Goal: Task Accomplishment & Management: Complete application form

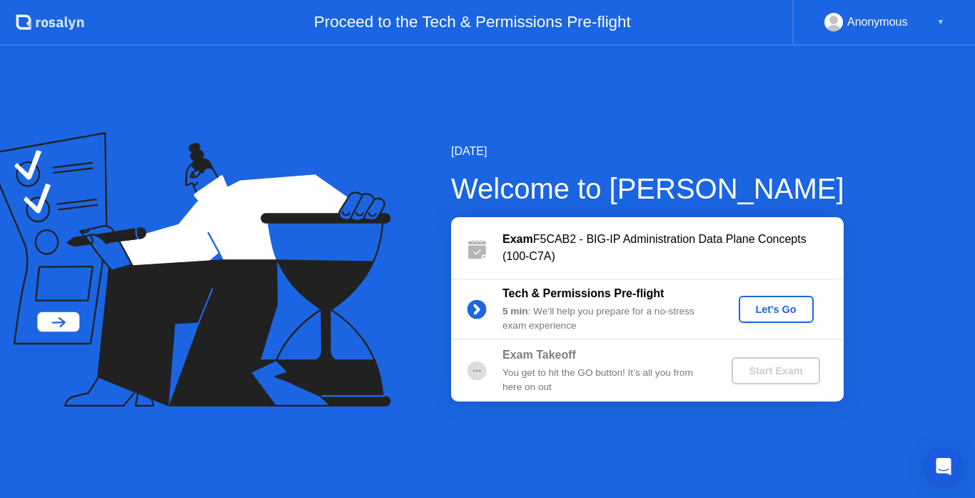
click at [775, 305] on div "Let's Go" at bounding box center [777, 308] width 64 height 11
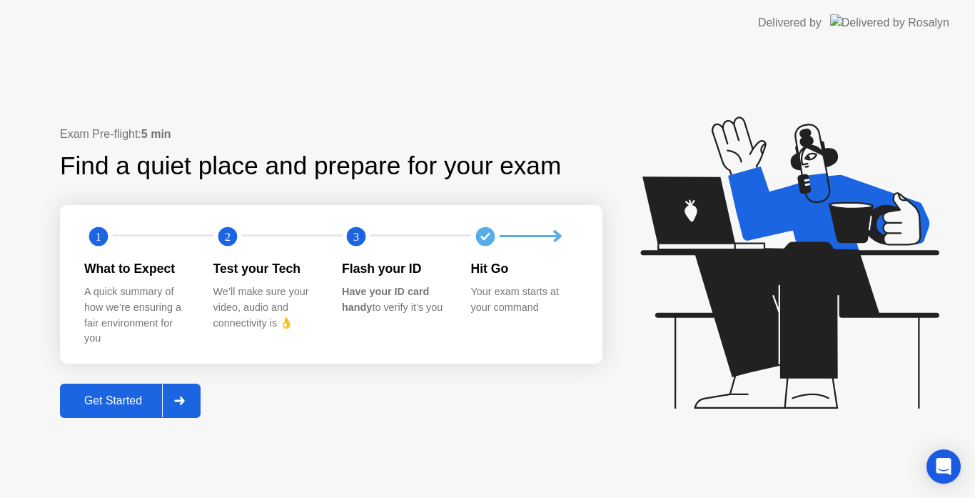
click at [108, 402] on div "Get Started" at bounding box center [113, 400] width 98 height 13
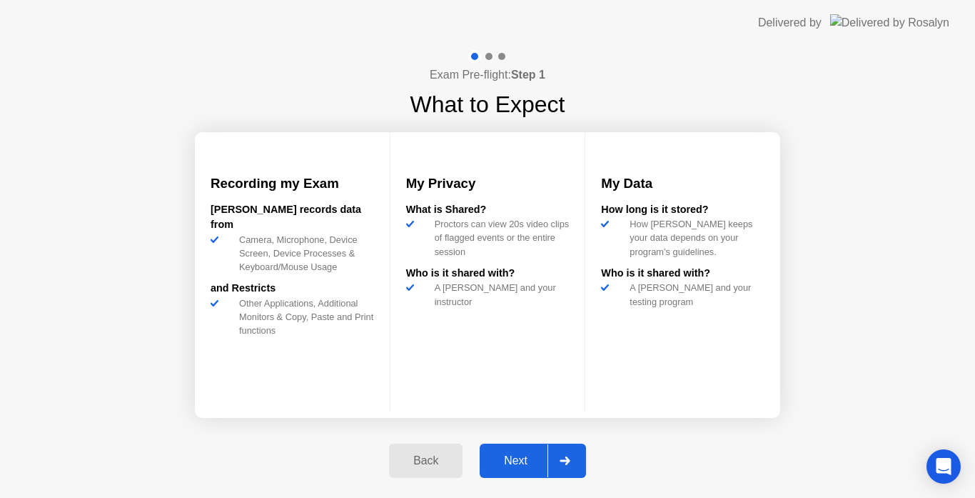
click at [520, 458] on div "Next" at bounding box center [516, 460] width 64 height 13
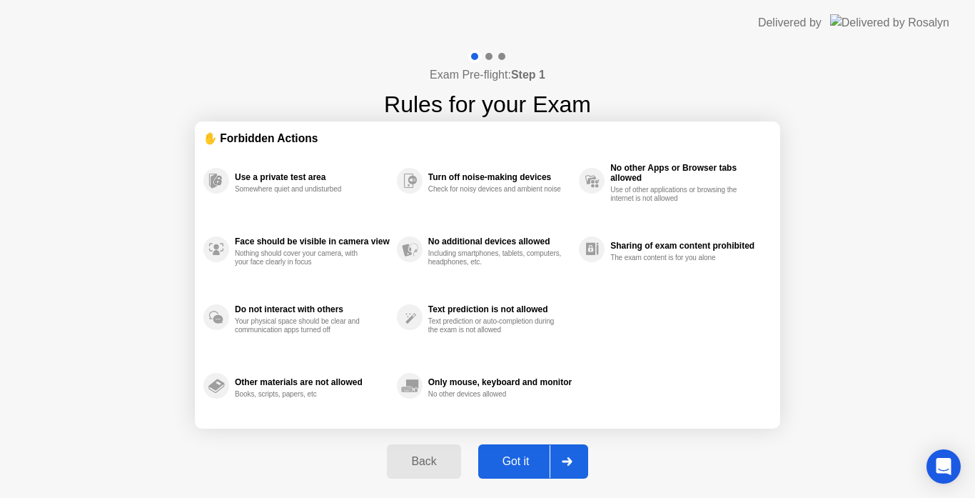
click at [523, 465] on div "Got it" at bounding box center [516, 461] width 67 height 13
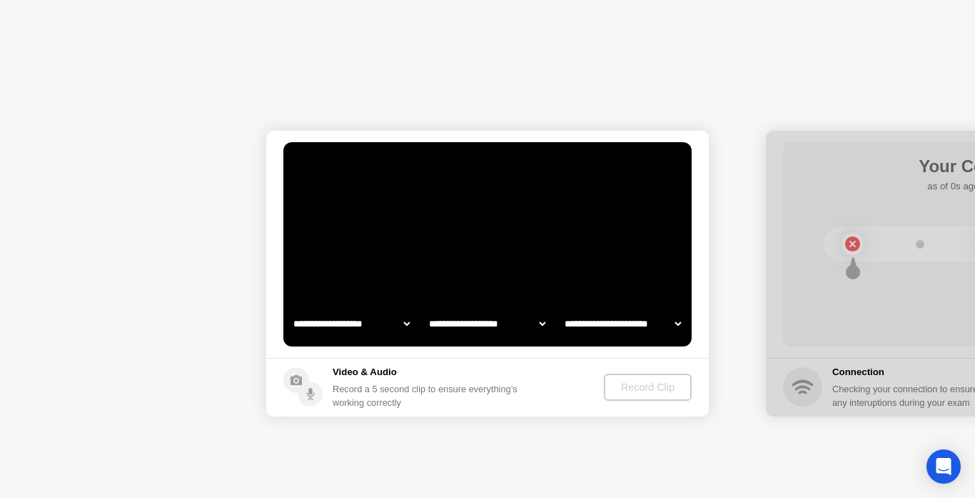
select select "**********"
select select "*******"
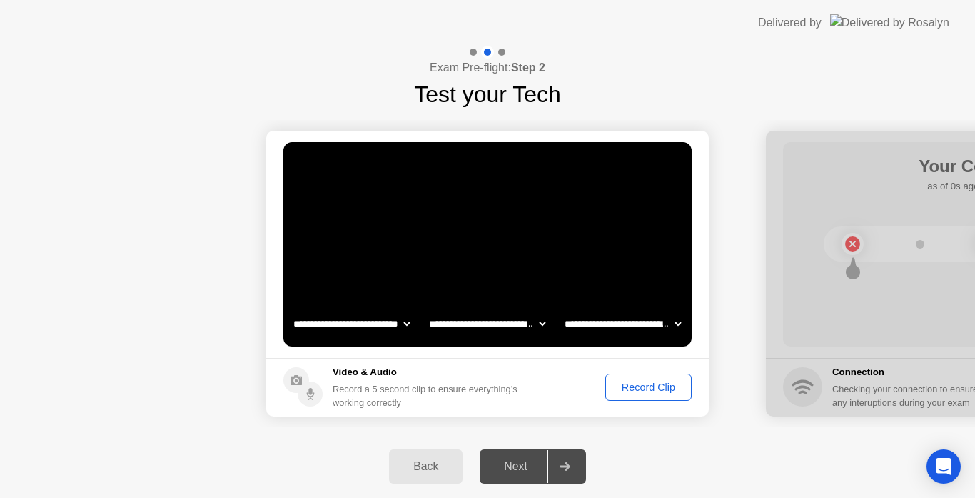
click at [642, 388] on div "Record Clip" at bounding box center [648, 386] width 76 height 11
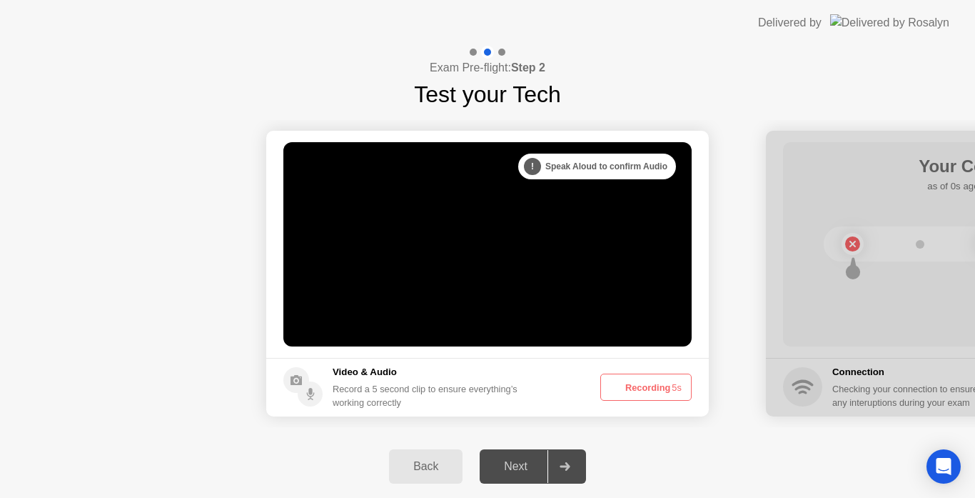
click at [642, 388] on button "Recording 5s" at bounding box center [645, 386] width 91 height 27
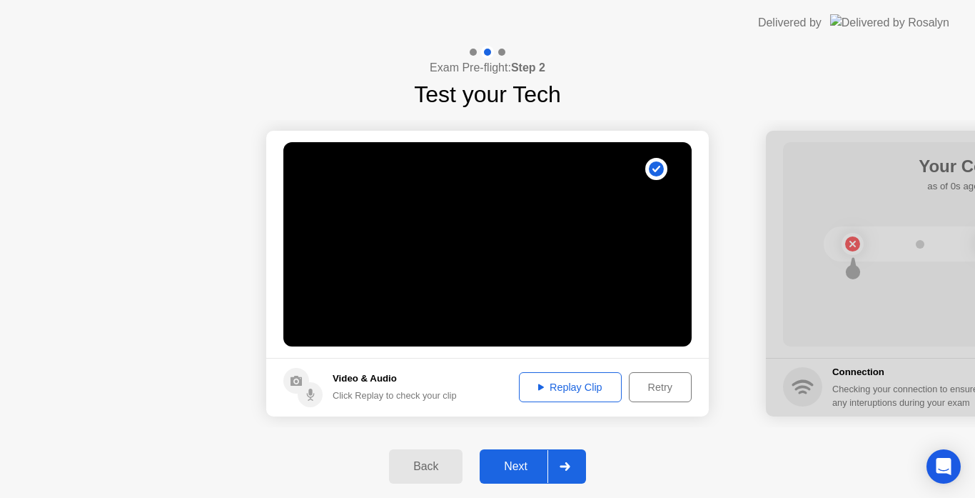
click at [581, 390] on div "Replay Clip" at bounding box center [570, 386] width 93 height 11
click at [665, 387] on div "Retry" at bounding box center [660, 386] width 53 height 11
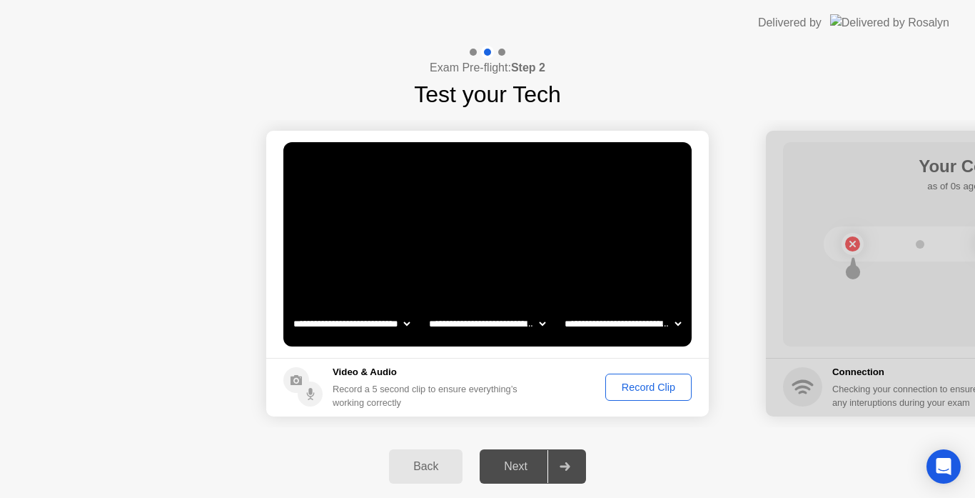
click at [638, 387] on div "Record Clip" at bounding box center [648, 386] width 76 height 11
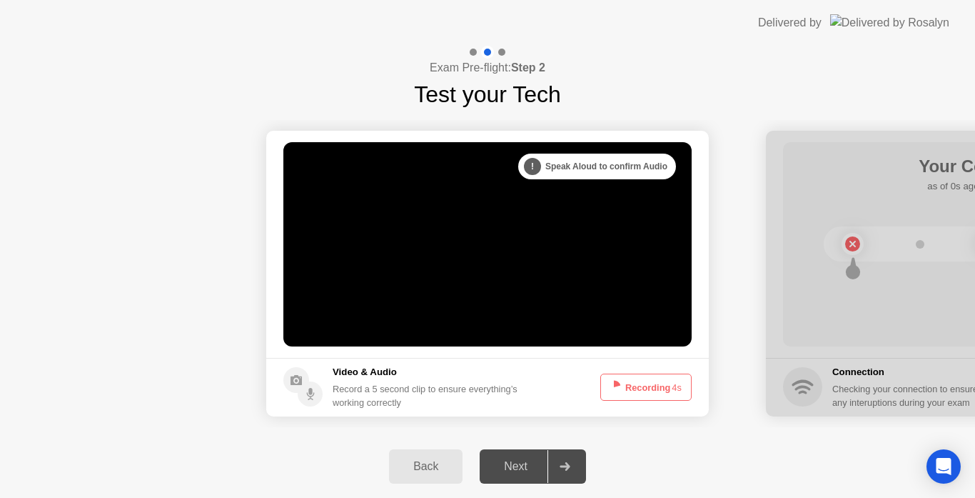
click at [521, 473] on div "Next" at bounding box center [516, 466] width 64 height 13
click at [567, 461] on div at bounding box center [565, 466] width 34 height 33
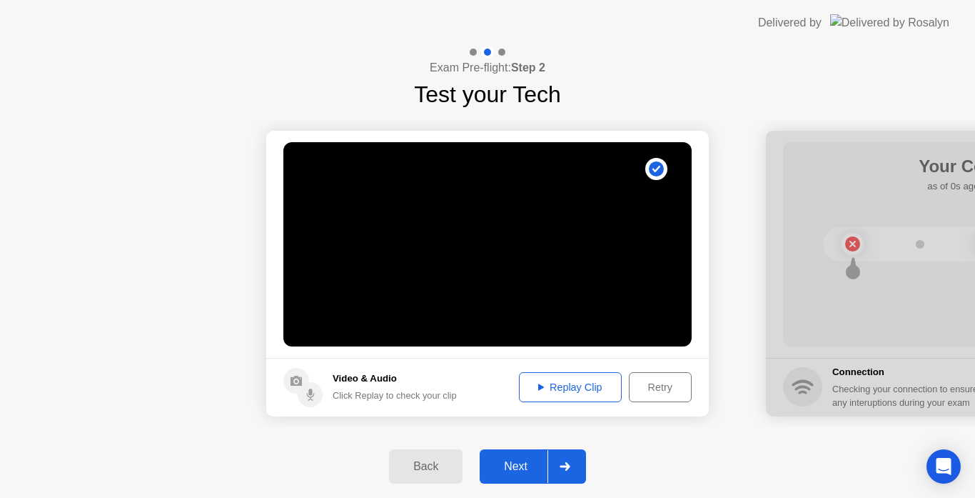
click at [553, 464] on div at bounding box center [565, 466] width 34 height 33
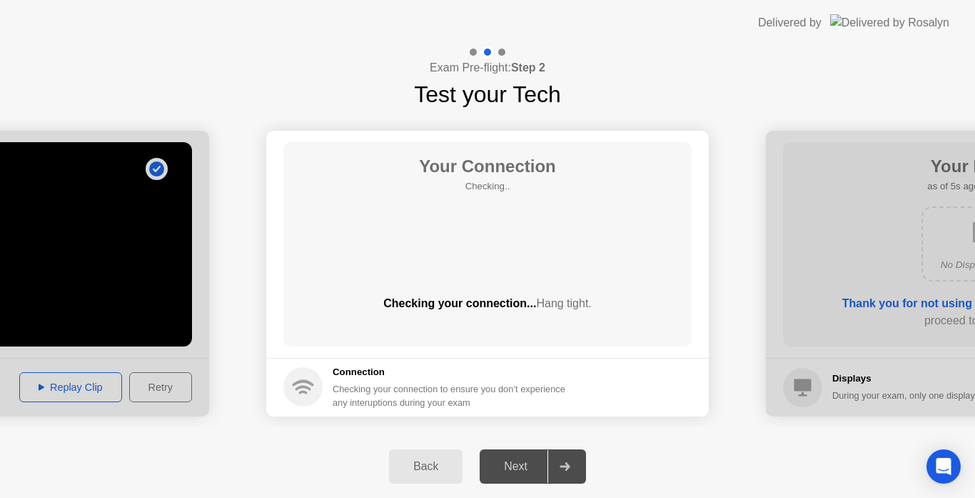
click at [568, 468] on icon at bounding box center [565, 466] width 10 height 9
click at [520, 463] on div "Next" at bounding box center [516, 466] width 64 height 13
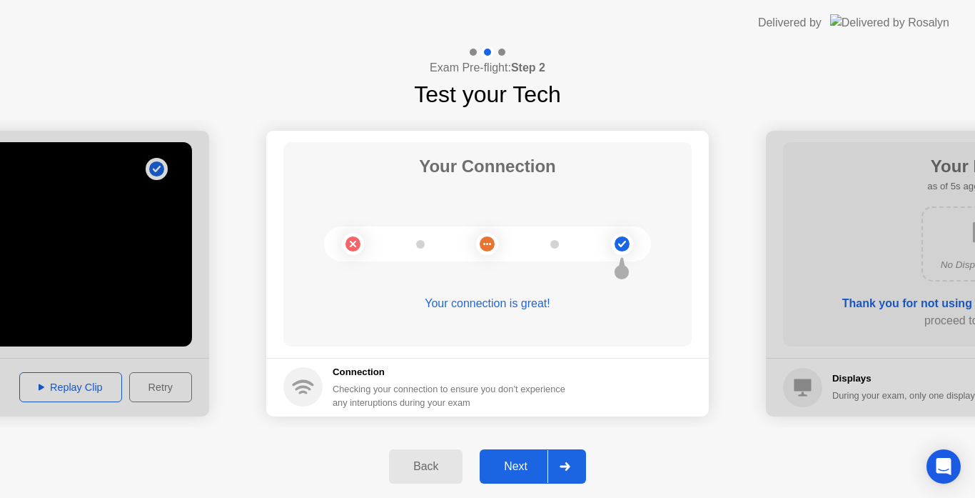
click at [572, 465] on div at bounding box center [565, 466] width 34 height 33
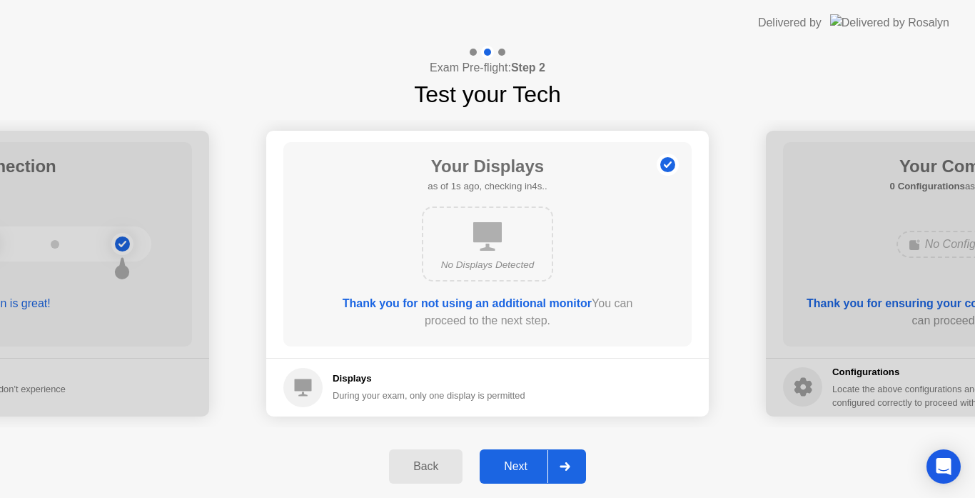
click at [510, 460] on div "Next" at bounding box center [516, 466] width 64 height 13
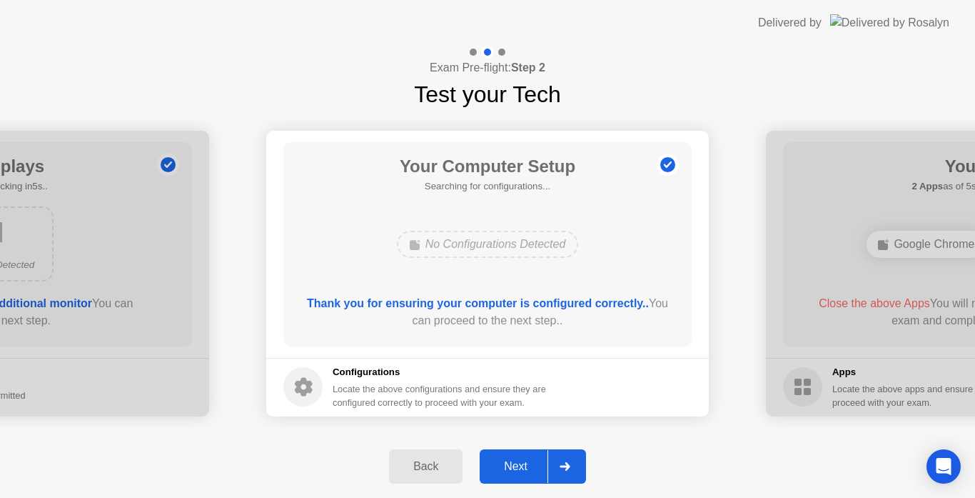
click at [516, 473] on div "Next" at bounding box center [516, 466] width 64 height 13
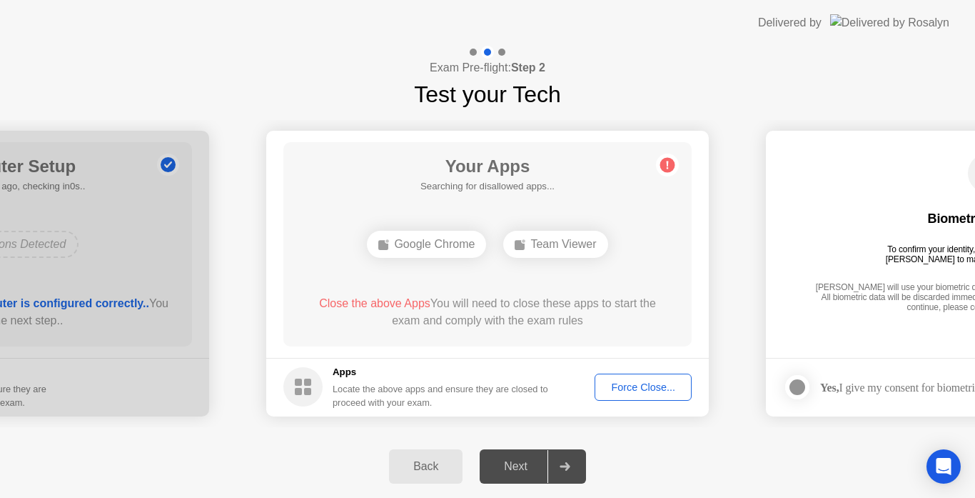
click at [448, 476] on button "Back" at bounding box center [426, 466] width 74 height 34
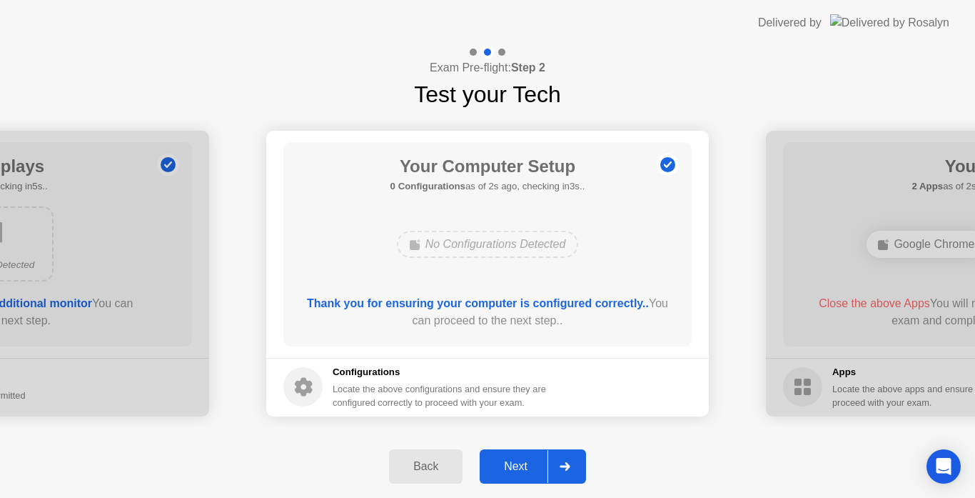
click at [515, 460] on div "Next" at bounding box center [516, 466] width 64 height 13
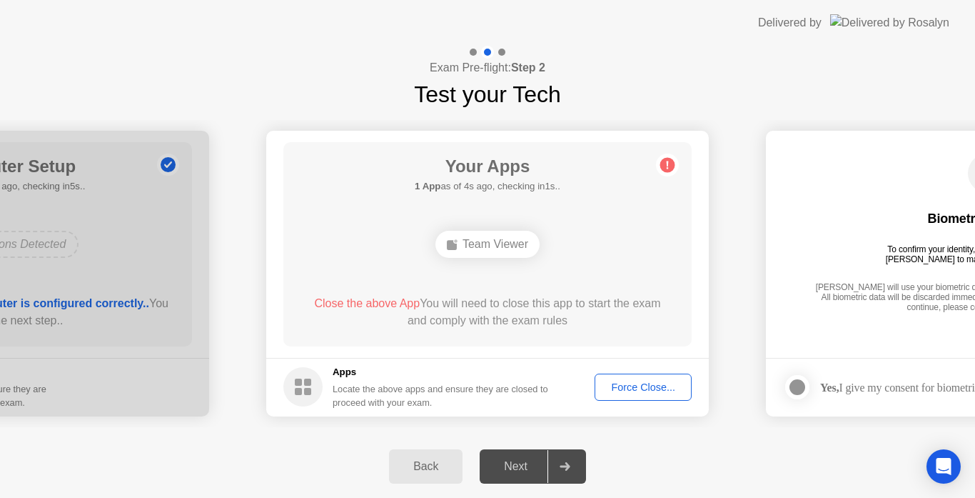
click at [311, 248] on div "Your Apps 1 App as of 4s ago, checking in1s.. Team Viewer Close the above App Y…" at bounding box center [487, 244] width 408 height 204
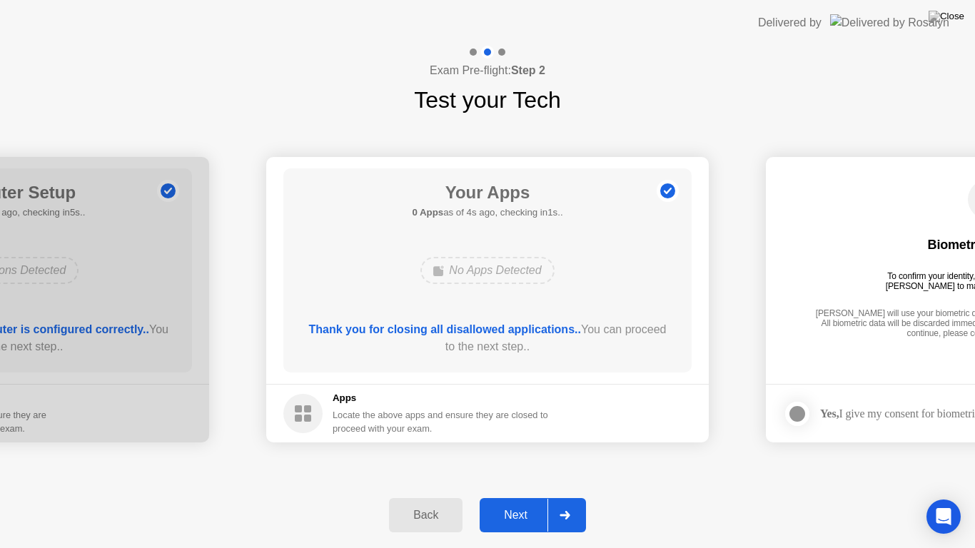
click at [519, 497] on div "Next" at bounding box center [516, 515] width 64 height 13
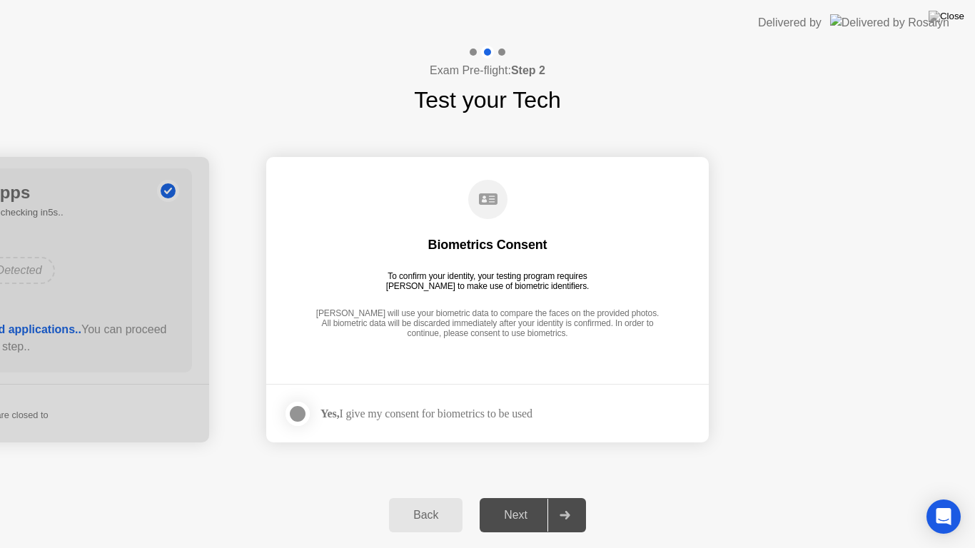
click at [519, 497] on div "Next" at bounding box center [516, 515] width 64 height 13
click at [300, 410] on div at bounding box center [297, 413] width 17 height 17
click at [523, 497] on div "Next" at bounding box center [516, 515] width 64 height 13
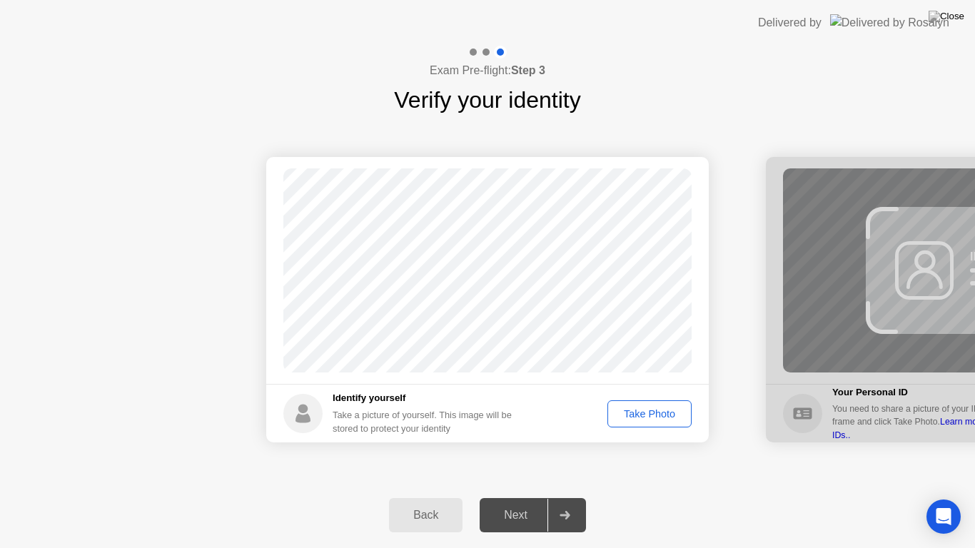
click at [775, 497] on div "Back Next" at bounding box center [487, 516] width 975 height 66
click at [667, 410] on div "Take Photo" at bounding box center [649, 413] width 74 height 11
click at [654, 409] on div "Retake" at bounding box center [659, 413] width 56 height 11
click at [652, 418] on div "Take Photo" at bounding box center [649, 413] width 74 height 11
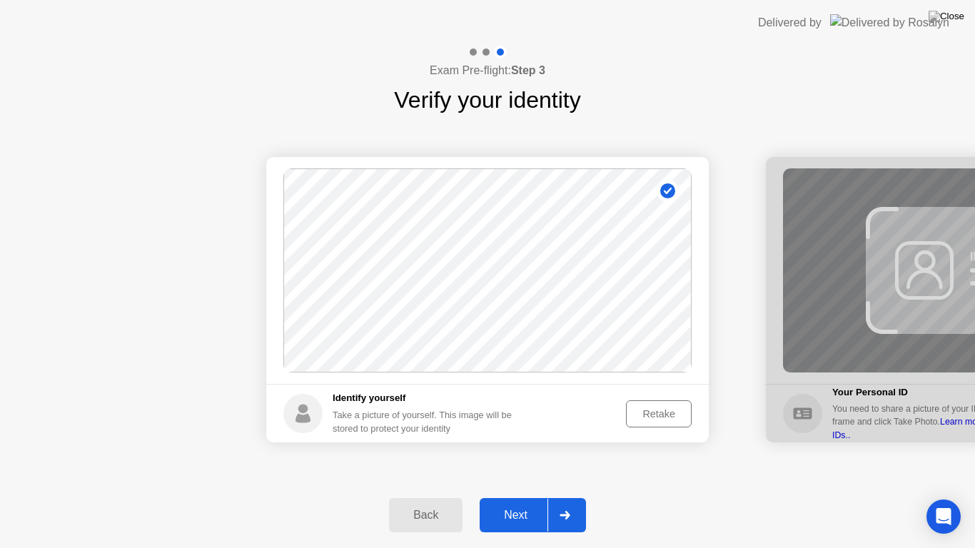
click at [657, 414] on div "Retake" at bounding box center [659, 413] width 56 height 11
click at [646, 412] on div "Take Photo" at bounding box center [649, 413] width 74 height 11
click at [646, 412] on div "Retake" at bounding box center [659, 413] width 56 height 11
drag, startPoint x: 617, startPoint y: 537, endPoint x: 650, endPoint y: 417, distance: 124.2
click at [650, 417] on div "Exam Pre-flight: Step 3 Verify your identity Success Photo is correctly taken I…" at bounding box center [487, 297] width 975 height 503
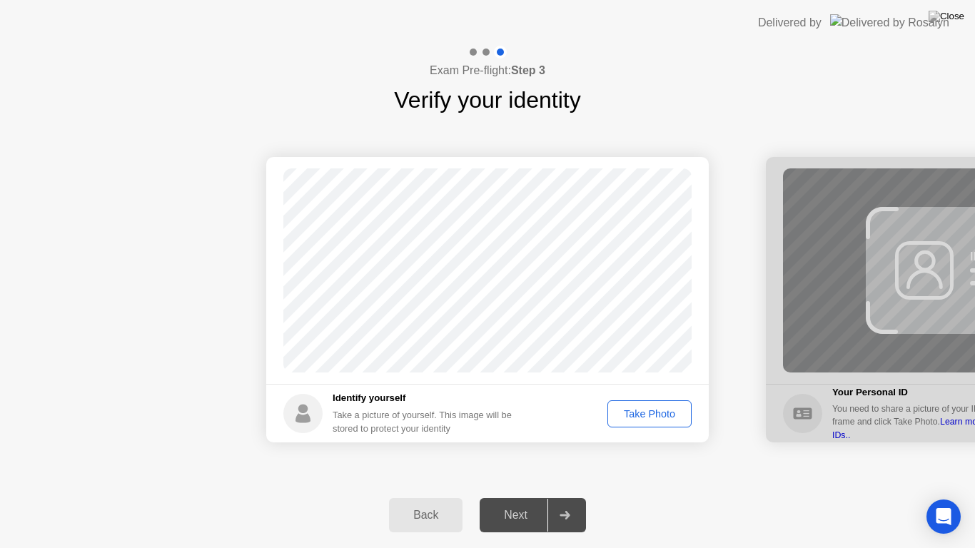
click at [650, 417] on div "Take Photo" at bounding box center [649, 413] width 74 height 11
click at [524, 497] on div "Next" at bounding box center [516, 515] width 64 height 13
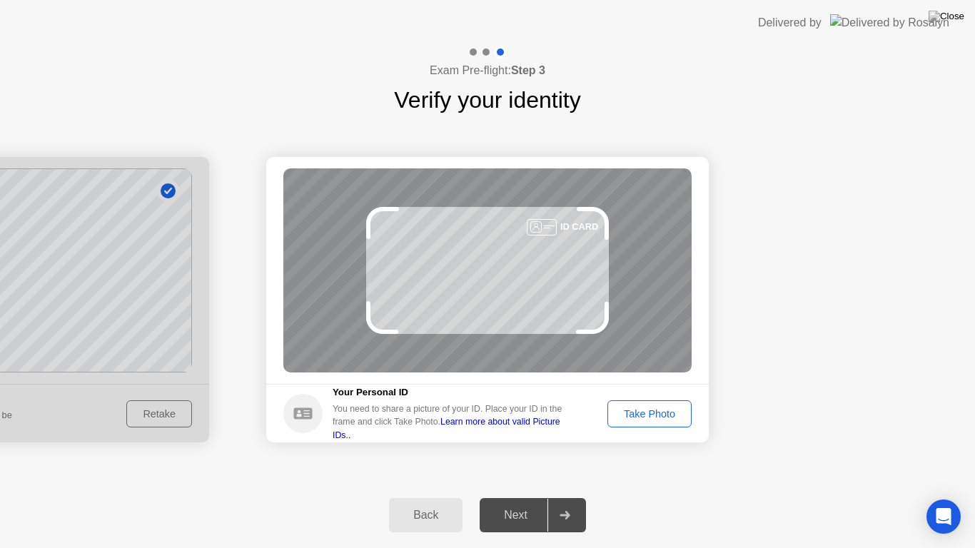
click at [664, 410] on div "Take Photo" at bounding box center [649, 413] width 74 height 11
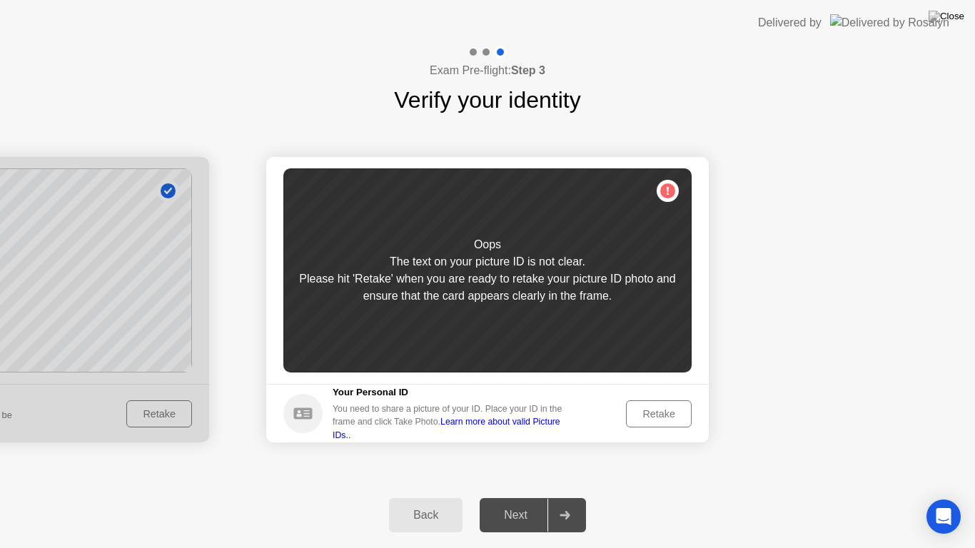
click at [660, 413] on div "Retake" at bounding box center [659, 413] width 56 height 11
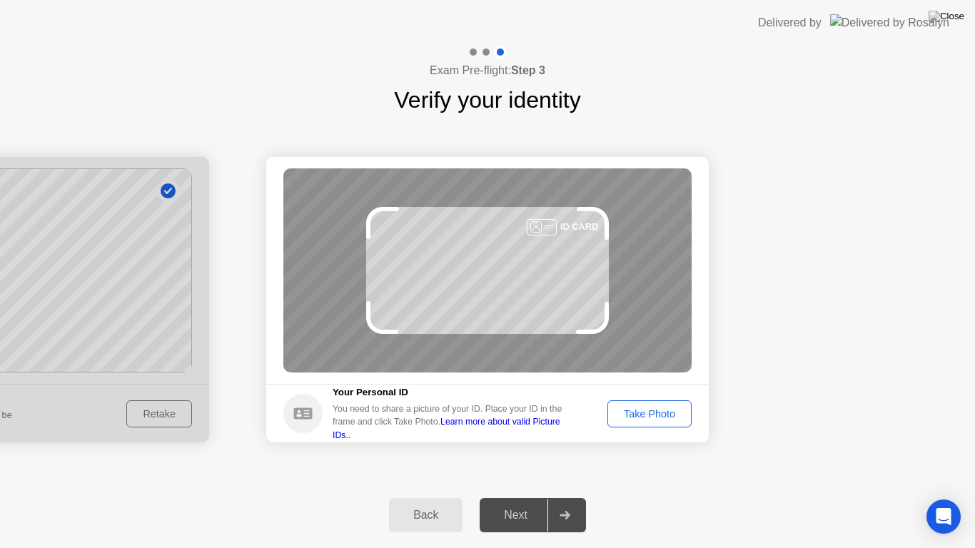
click at [657, 414] on div "Take Photo" at bounding box center [649, 413] width 74 height 11
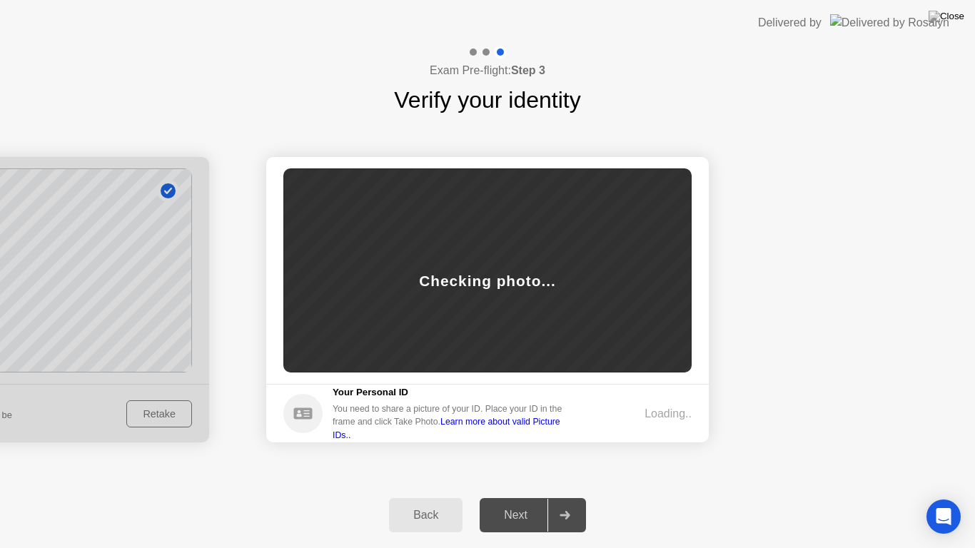
click at [657, 414] on div "Loading.." at bounding box center [668, 413] width 47 height 17
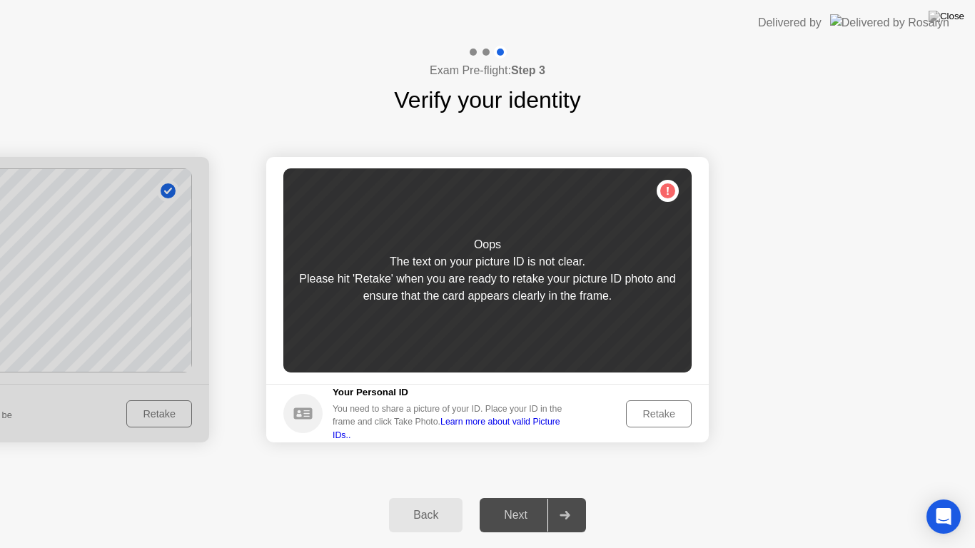
click at [647, 413] on div "Retake" at bounding box center [659, 413] width 56 height 11
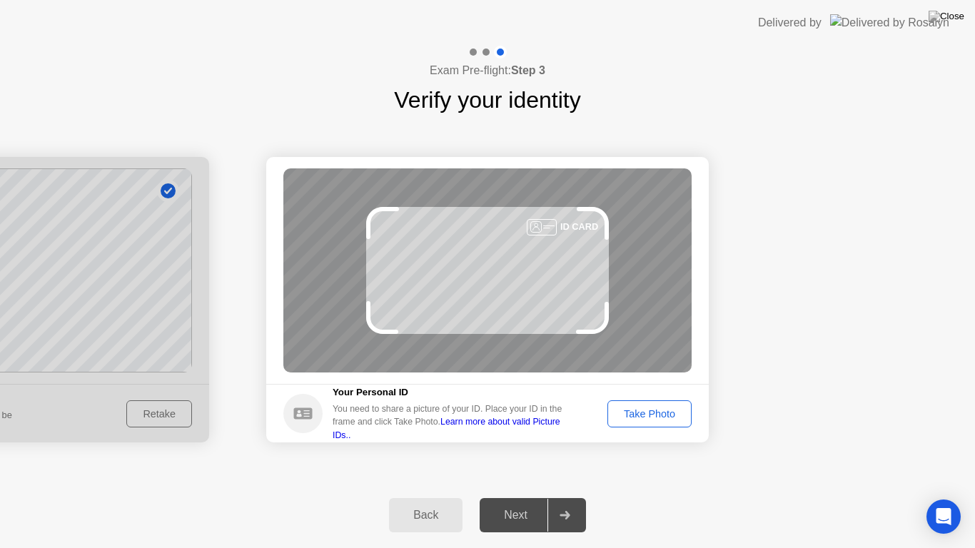
click at [662, 408] on div "Take Photo" at bounding box center [649, 413] width 74 height 11
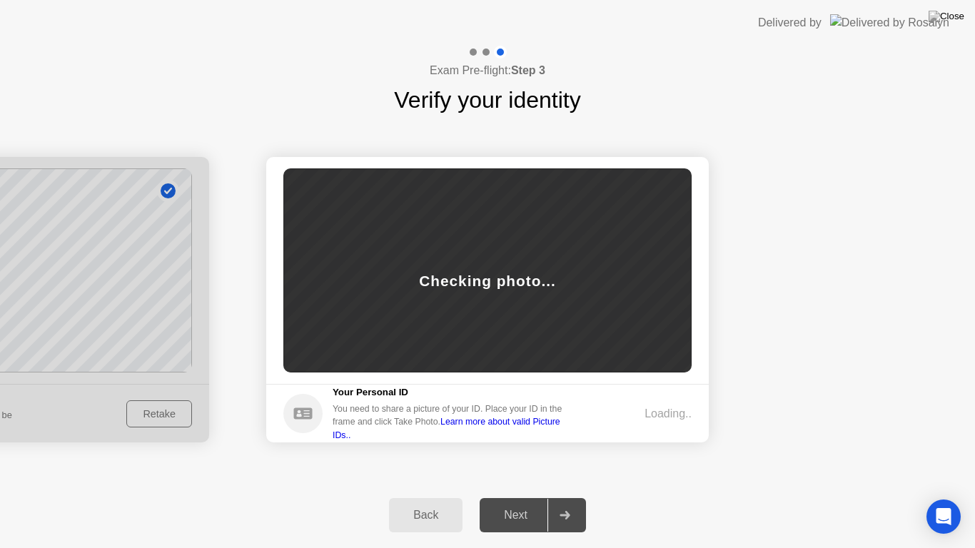
click at [432, 497] on div "Back" at bounding box center [425, 515] width 65 height 13
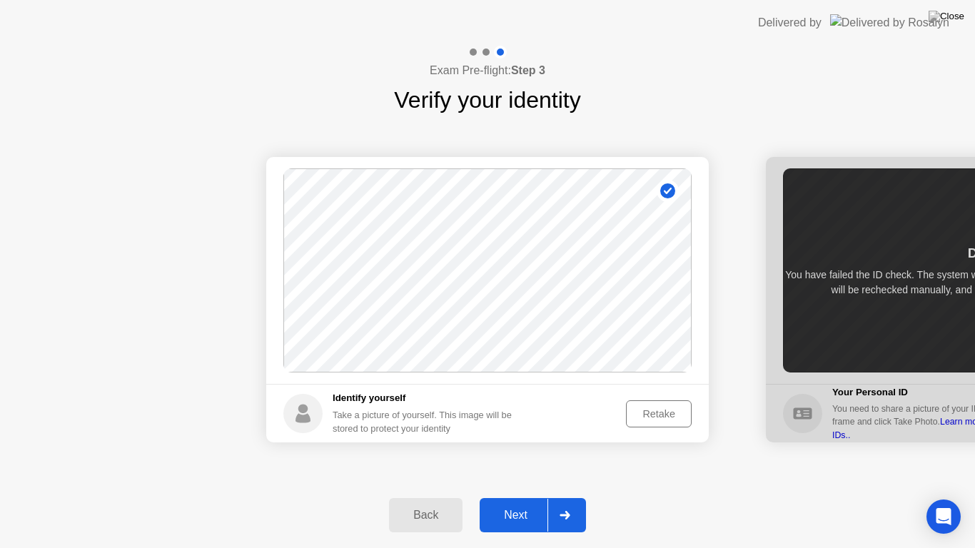
click at [650, 411] on div "Retake" at bounding box center [659, 413] width 56 height 11
click at [652, 408] on div "Take Photo" at bounding box center [649, 413] width 74 height 11
click at [652, 408] on div "Retake" at bounding box center [659, 413] width 56 height 11
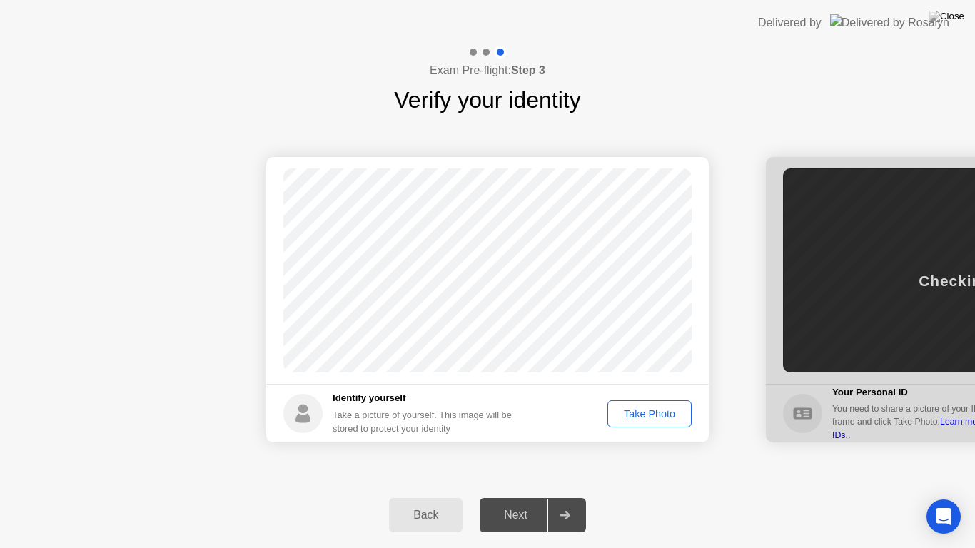
click at [654, 415] on div "Take Photo" at bounding box center [649, 413] width 74 height 11
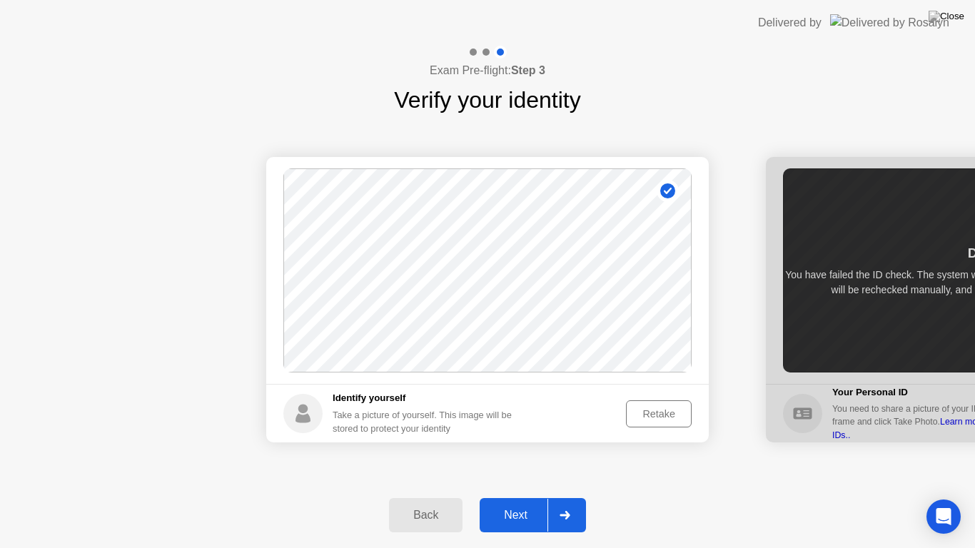
click at [508, 497] on div "Next" at bounding box center [516, 515] width 64 height 13
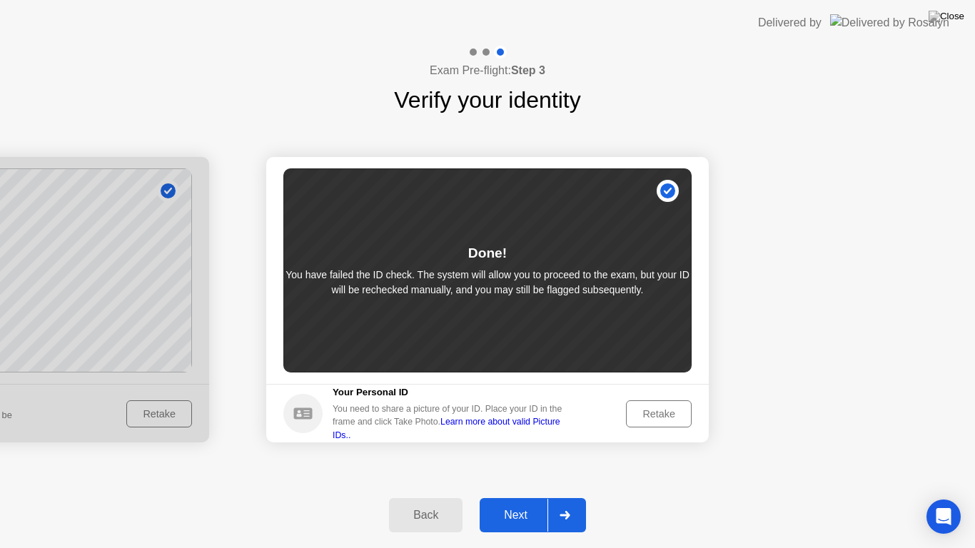
click at [663, 408] on div "Retake" at bounding box center [659, 413] width 56 height 11
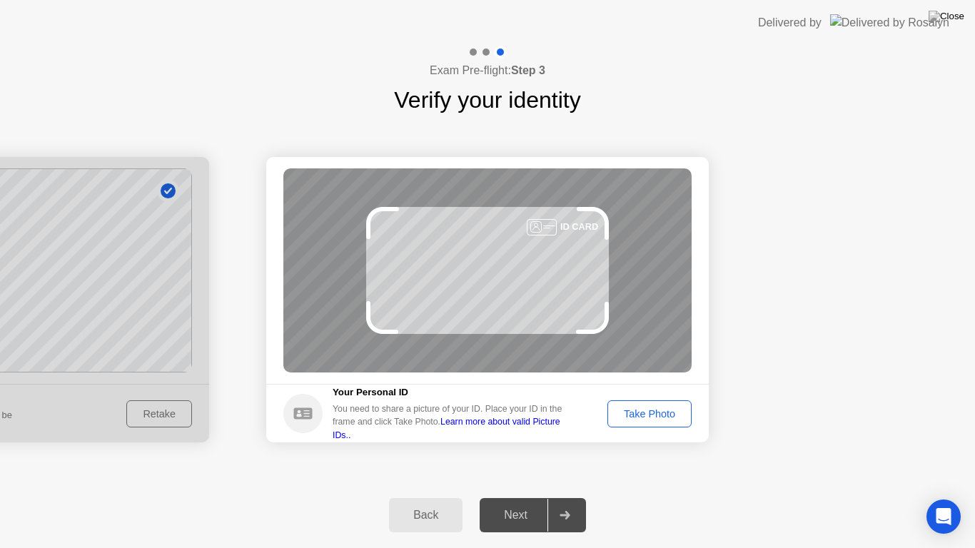
click at [670, 416] on div "Take Photo" at bounding box center [649, 413] width 74 height 11
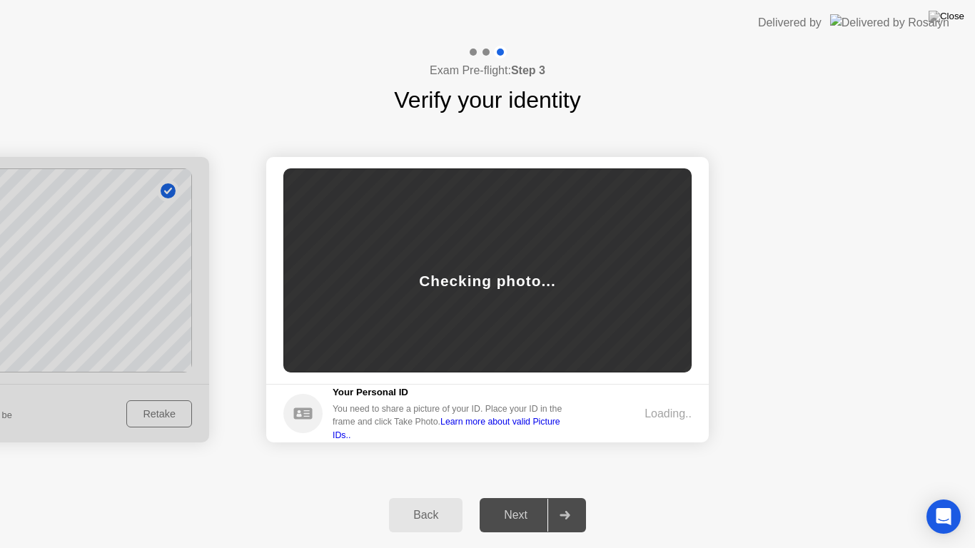
click at [677, 410] on div "Loading.." at bounding box center [668, 413] width 47 height 17
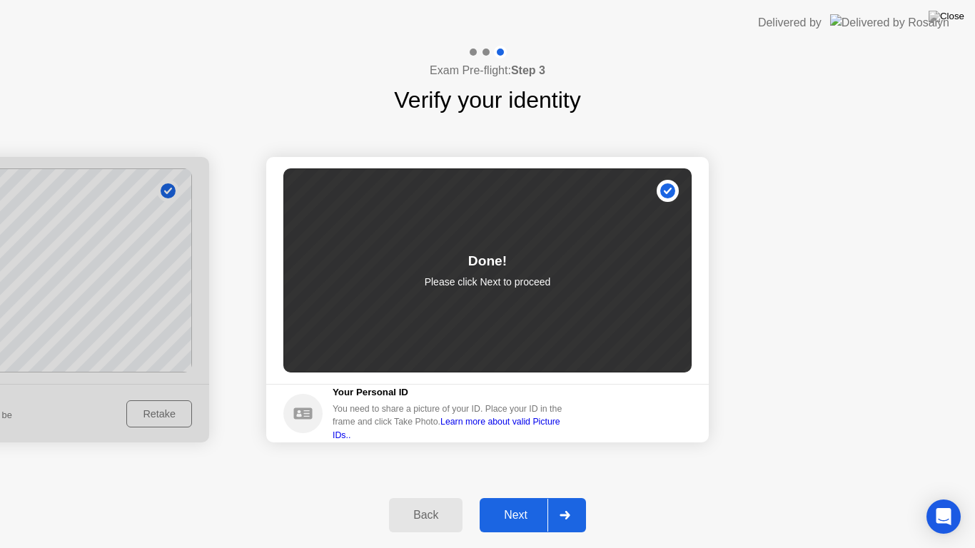
click at [691, 395] on footer "Your Personal ID You need to share a picture of your ID. Place your ID in the f…" at bounding box center [487, 413] width 443 height 59
click at [522, 497] on div "Next" at bounding box center [516, 515] width 64 height 13
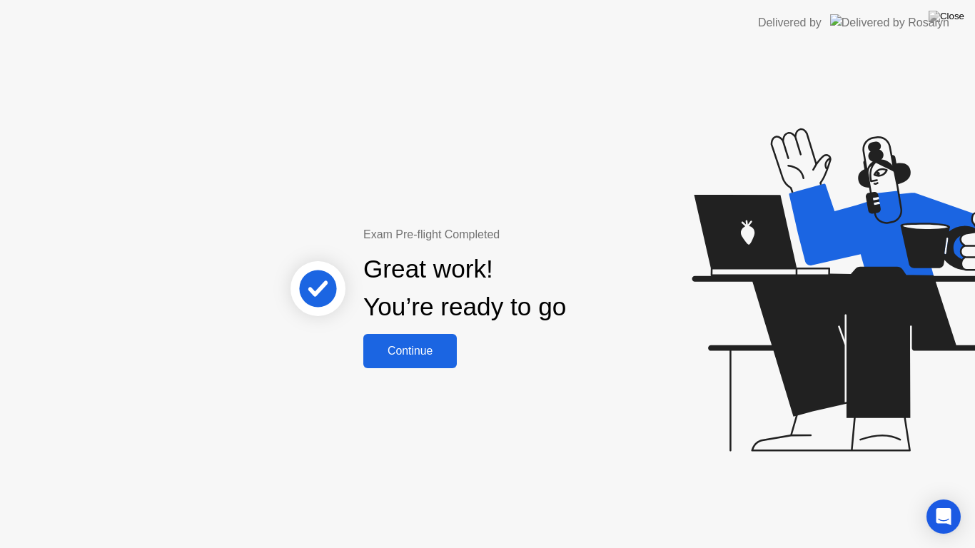
click at [417, 355] on div "Continue" at bounding box center [410, 351] width 85 height 13
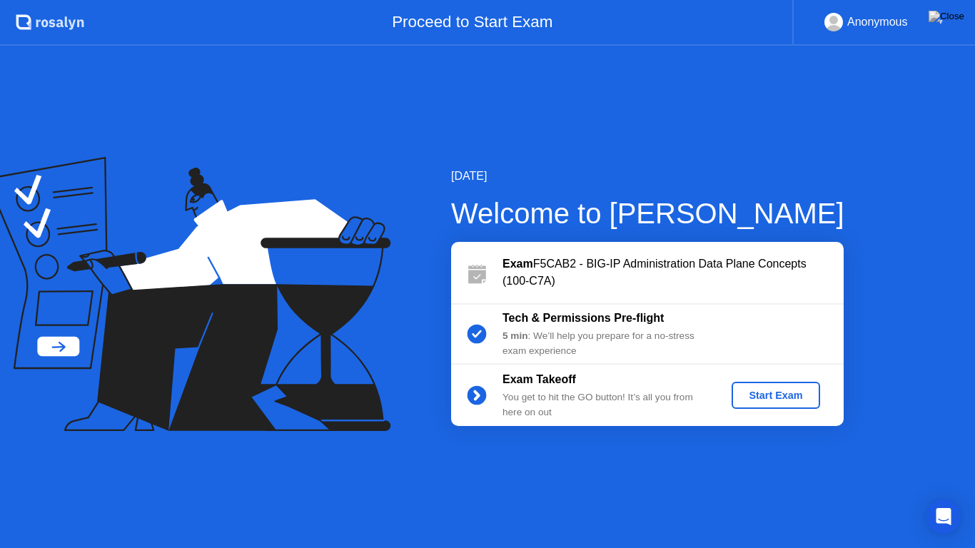
click at [766, 390] on div "Start Exam" at bounding box center [775, 395] width 76 height 11
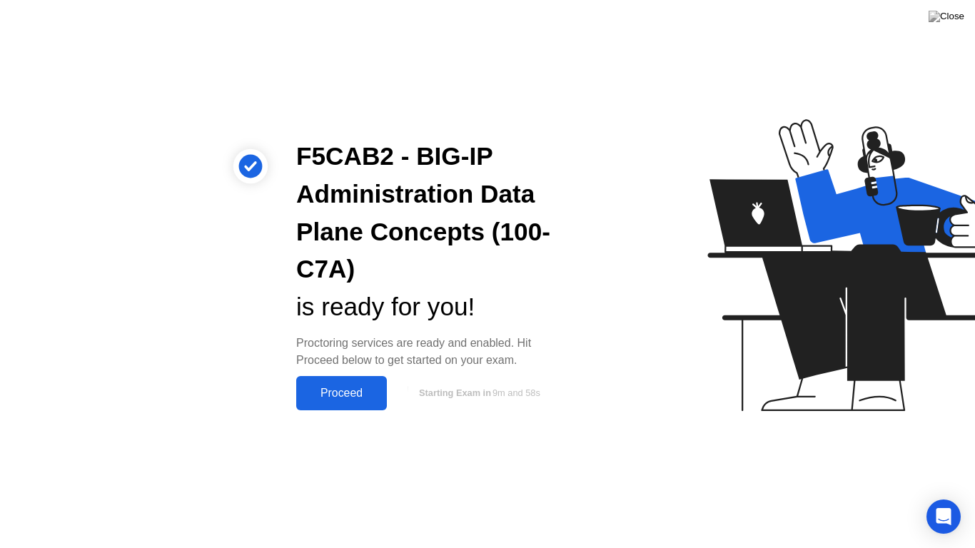
click at [352, 383] on button "Proceed" at bounding box center [341, 393] width 91 height 34
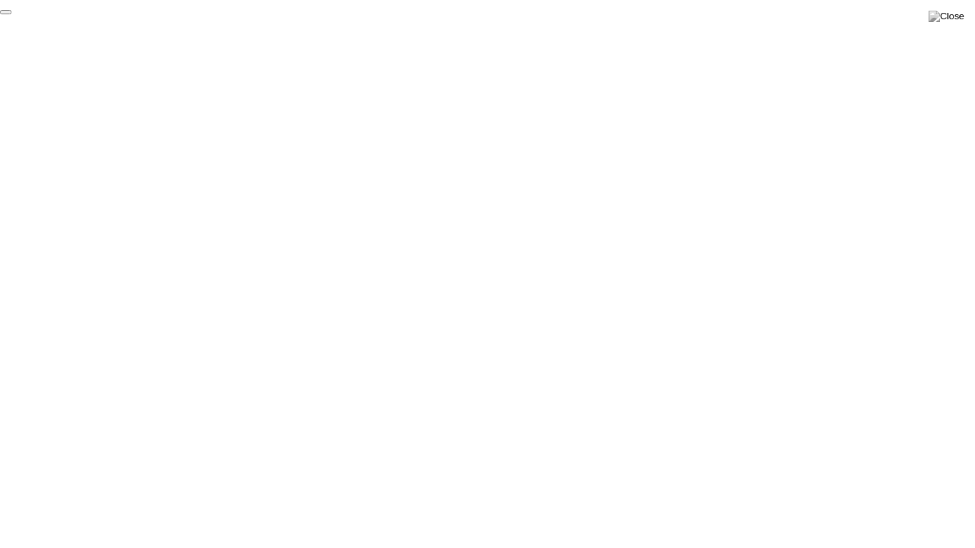
click div "End Proctoring Session"
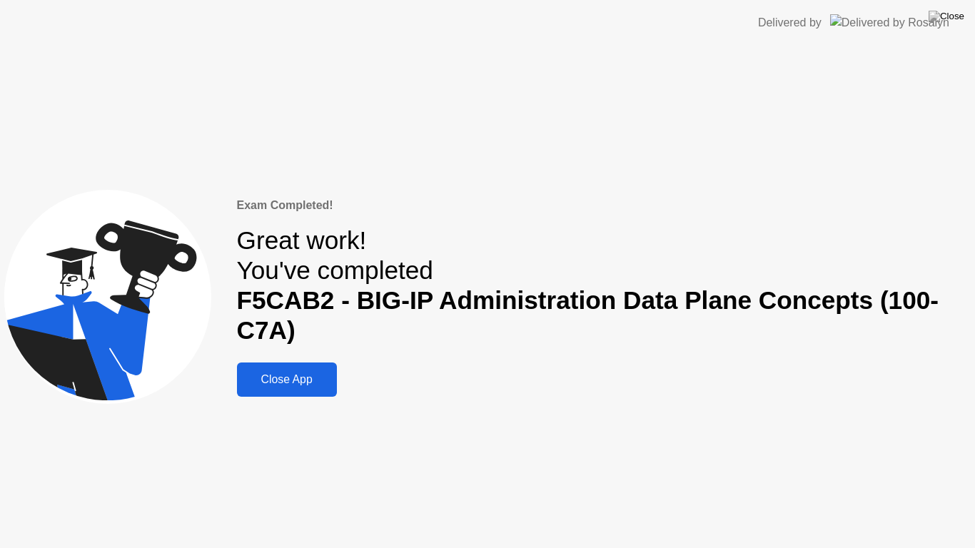
click at [276, 383] on div "Close App" at bounding box center [286, 379] width 91 height 13
